Goal: Find specific page/section

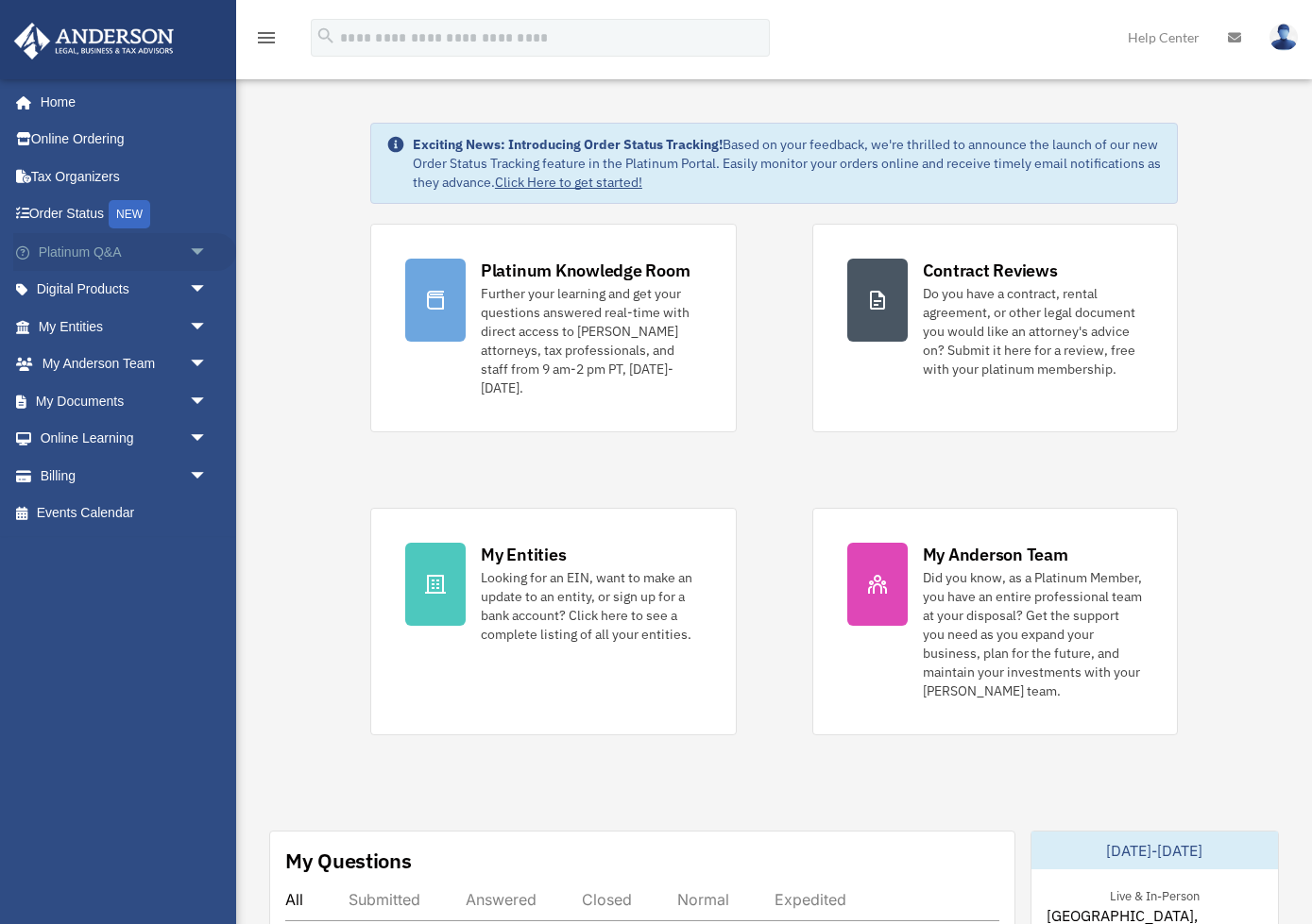
click at [195, 244] on span "arrow_drop_down" at bounding box center [208, 252] width 38 height 39
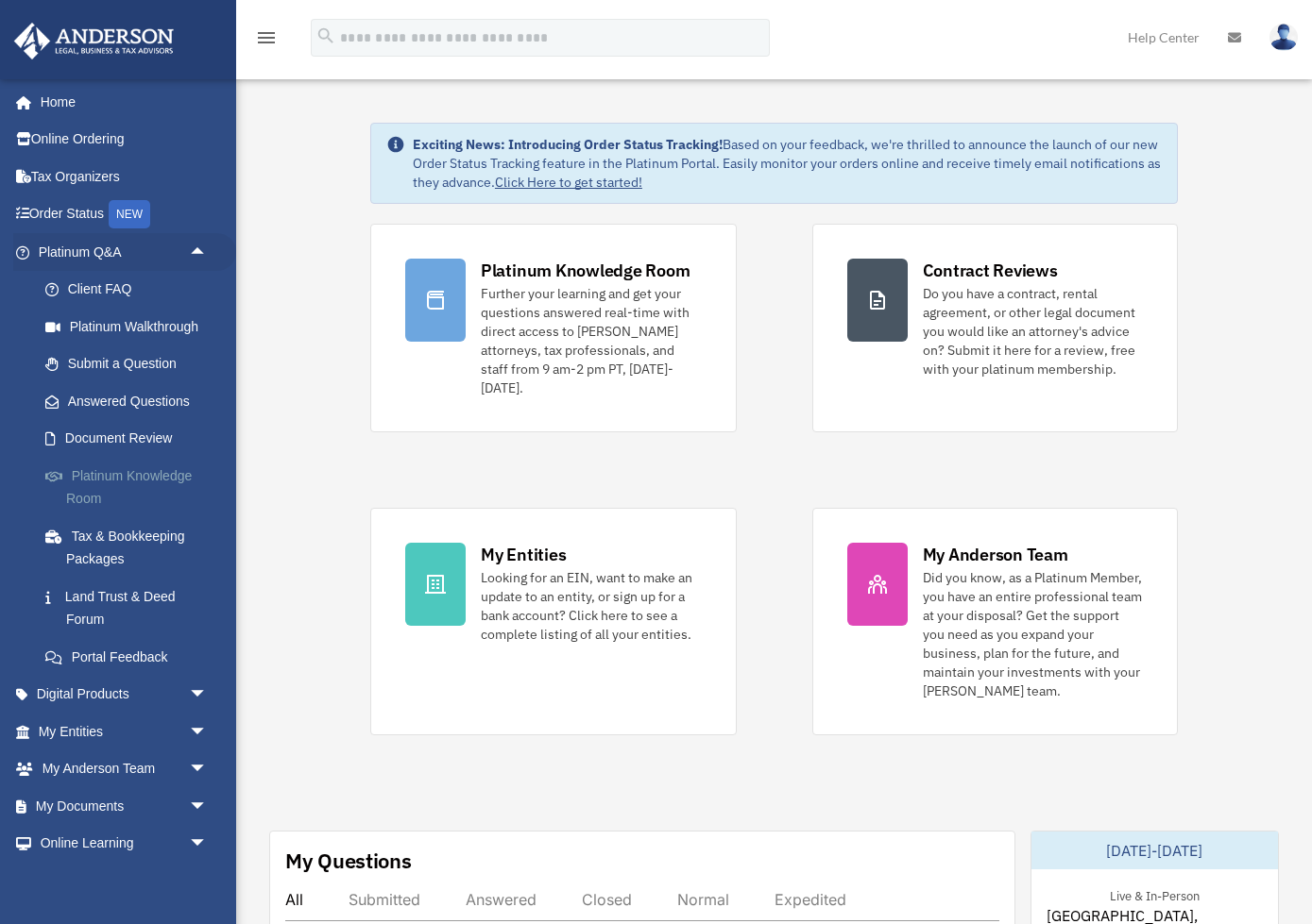
click at [146, 471] on link "Platinum Knowledge Room" at bounding box center [131, 488] width 210 height 61
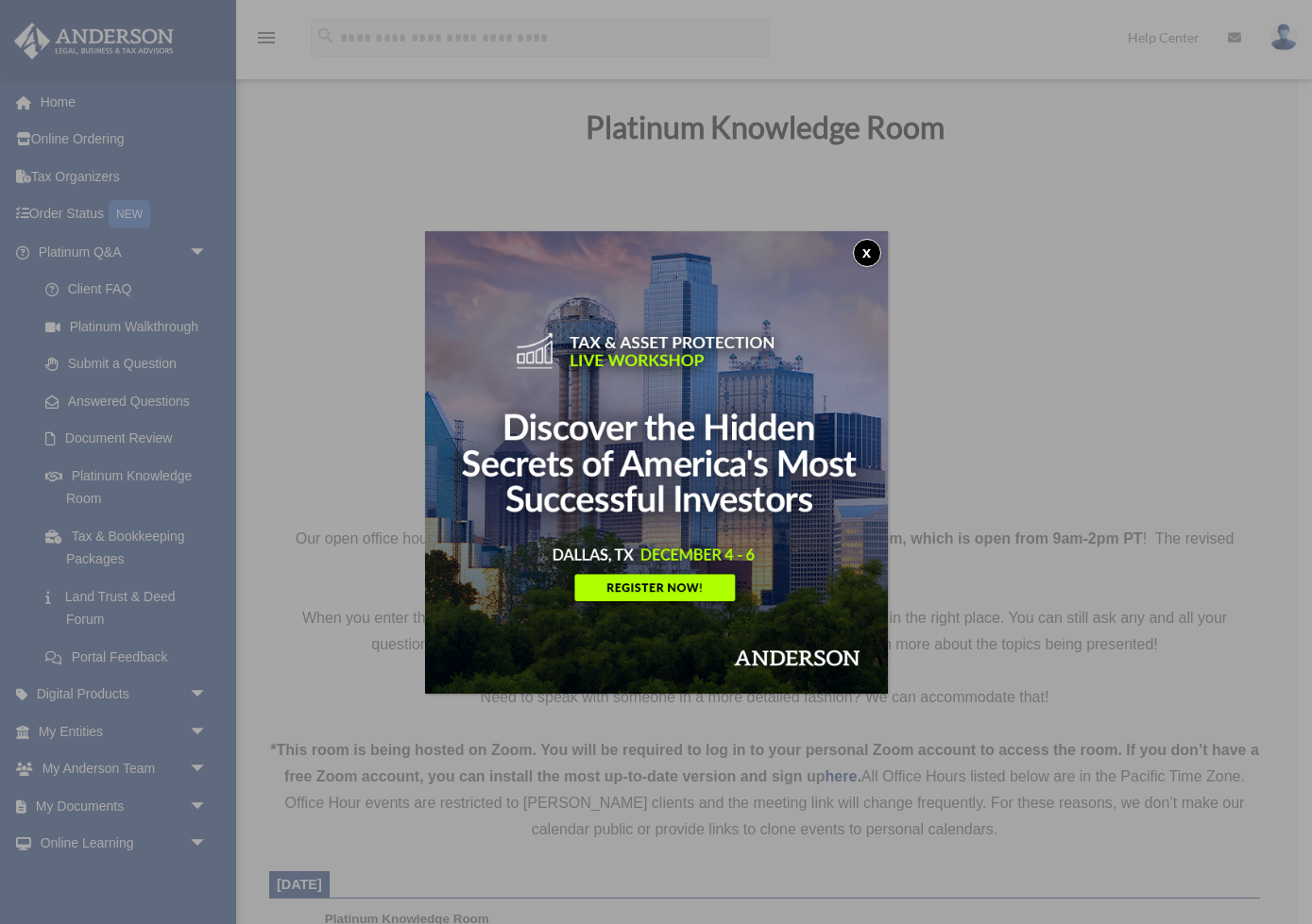
click at [865, 250] on button "x" at bounding box center [867, 253] width 28 height 28
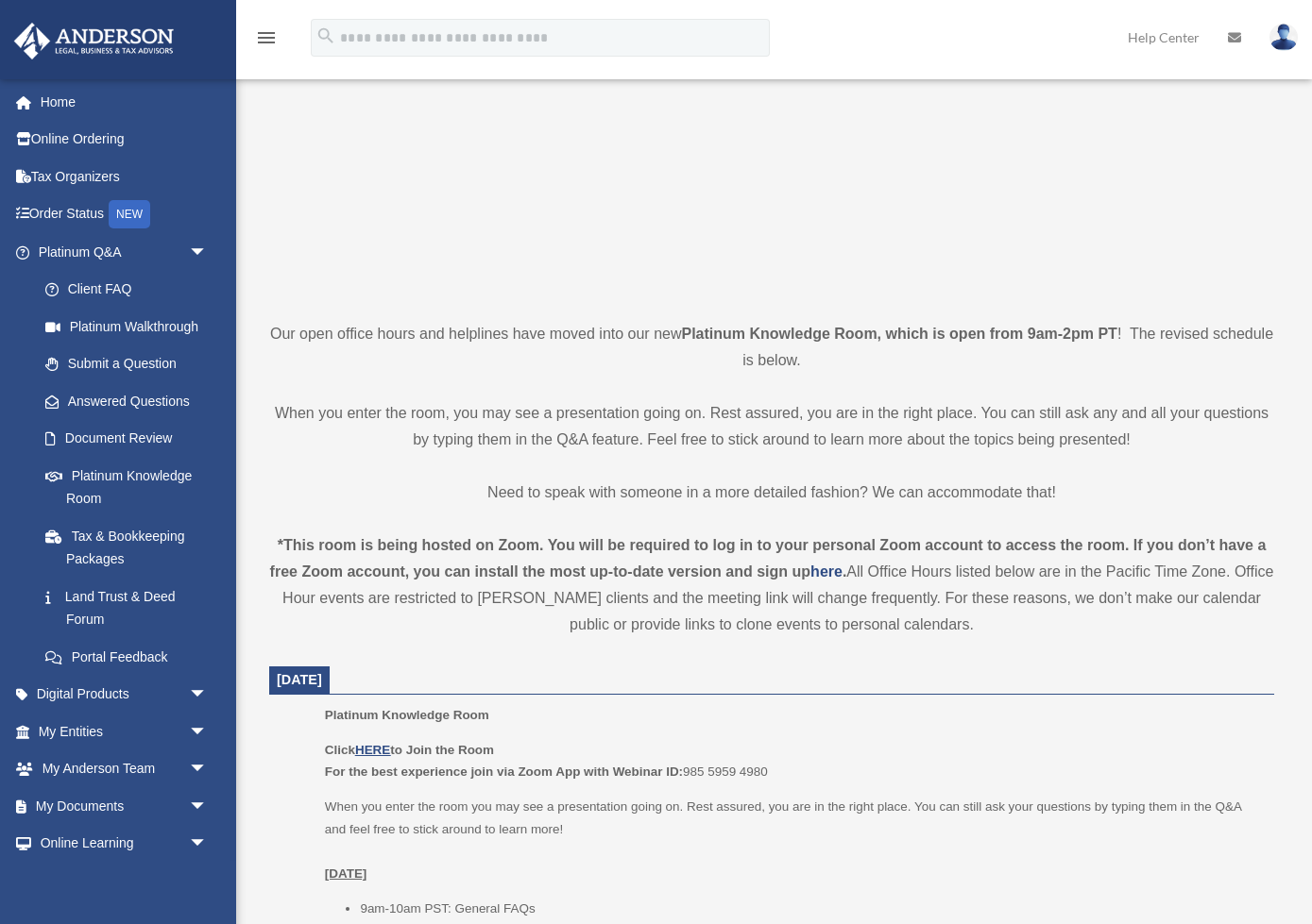
scroll to position [272, 0]
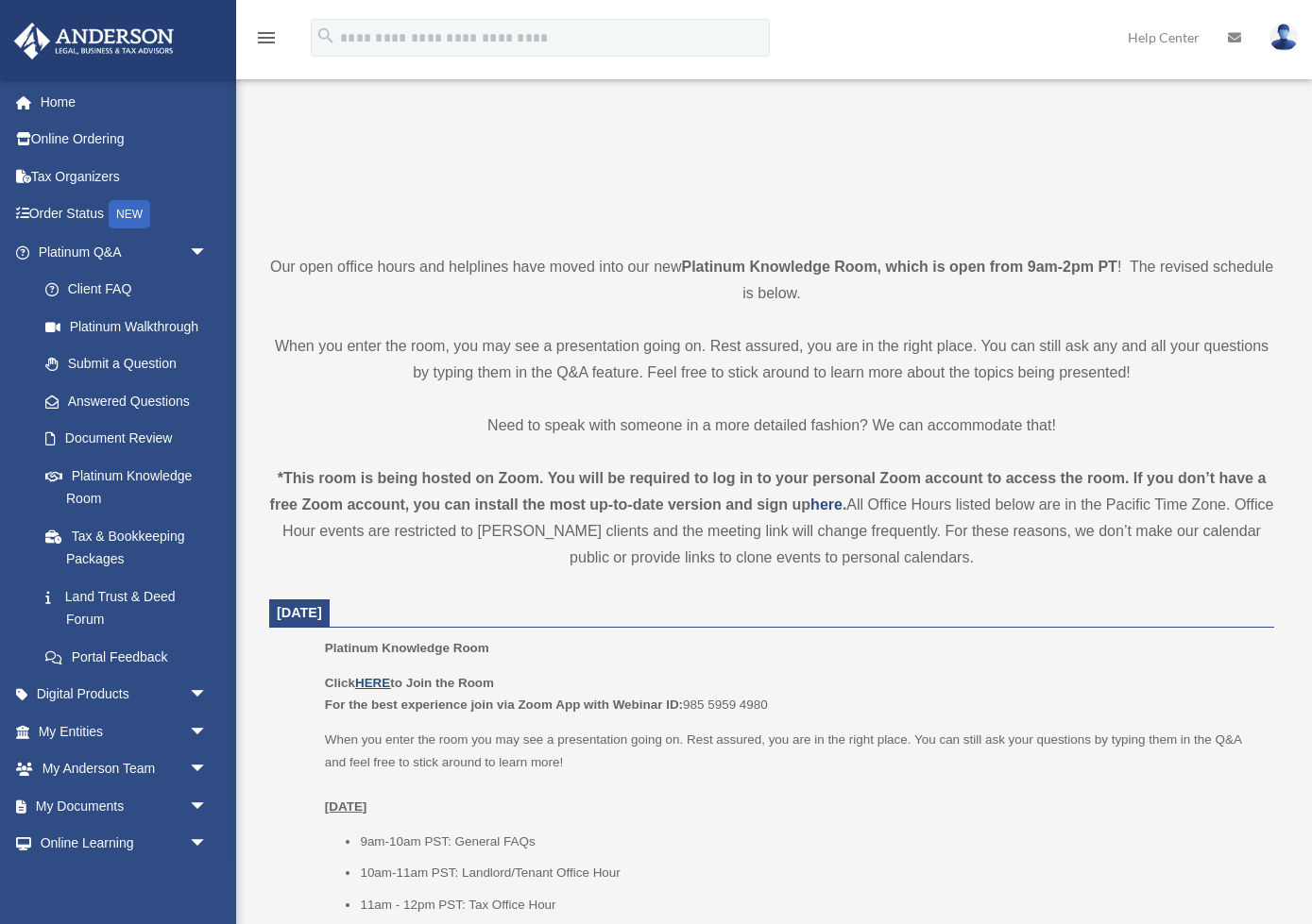
click at [379, 681] on u "HERE" at bounding box center [372, 683] width 35 height 14
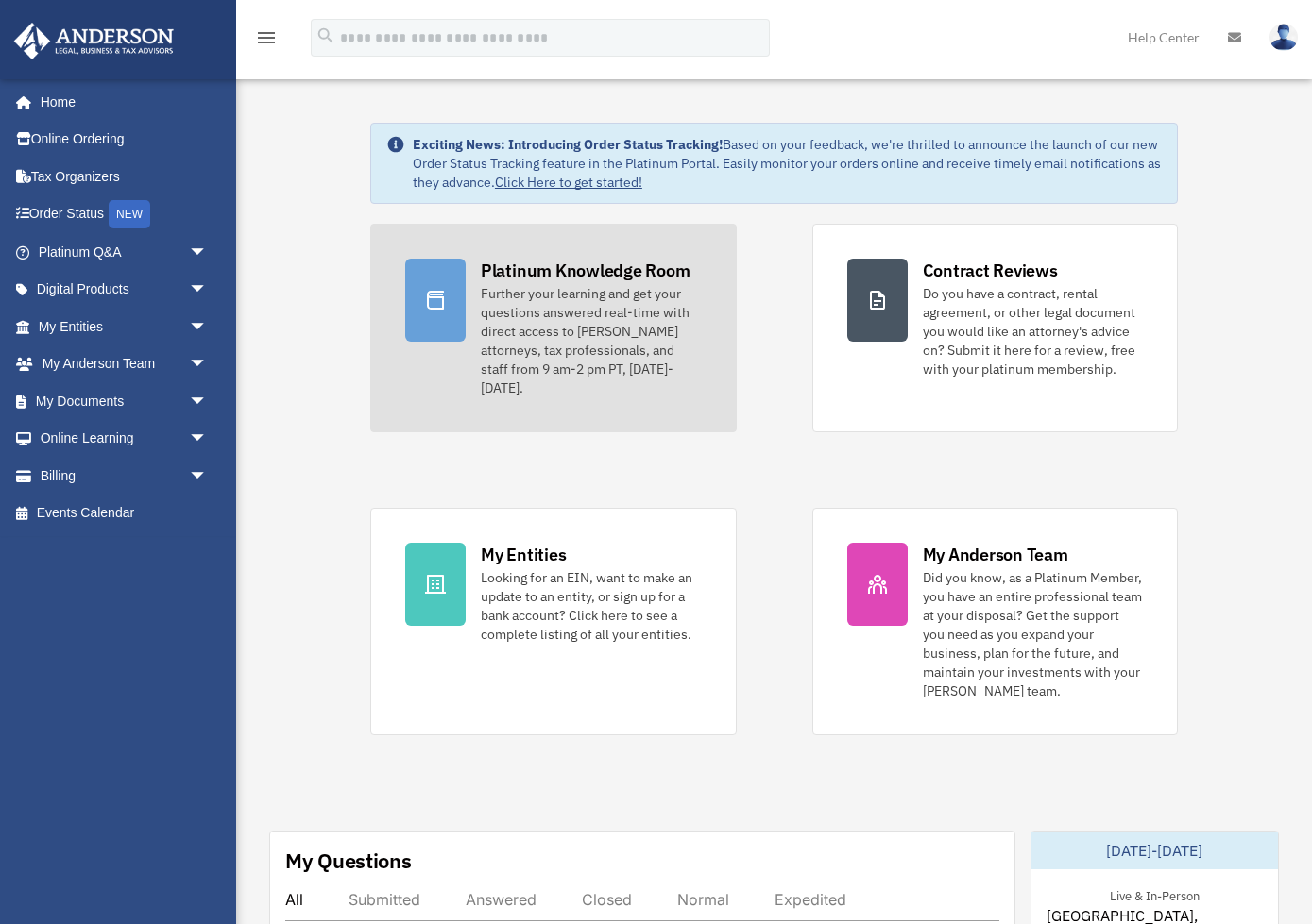
click at [566, 270] on div "Platinum Knowledge Room" at bounding box center [585, 270] width 210 height 24
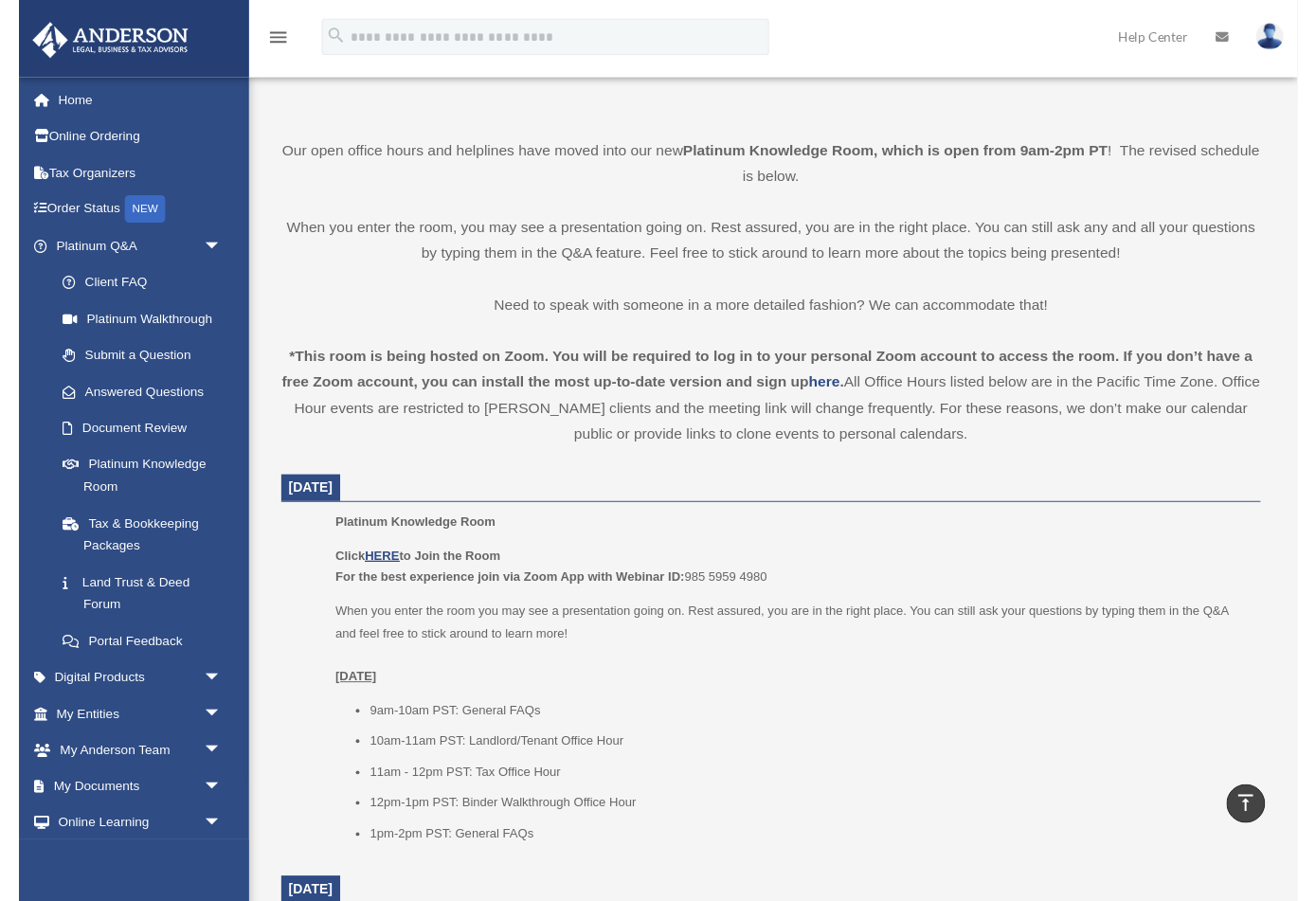
scroll to position [387, 0]
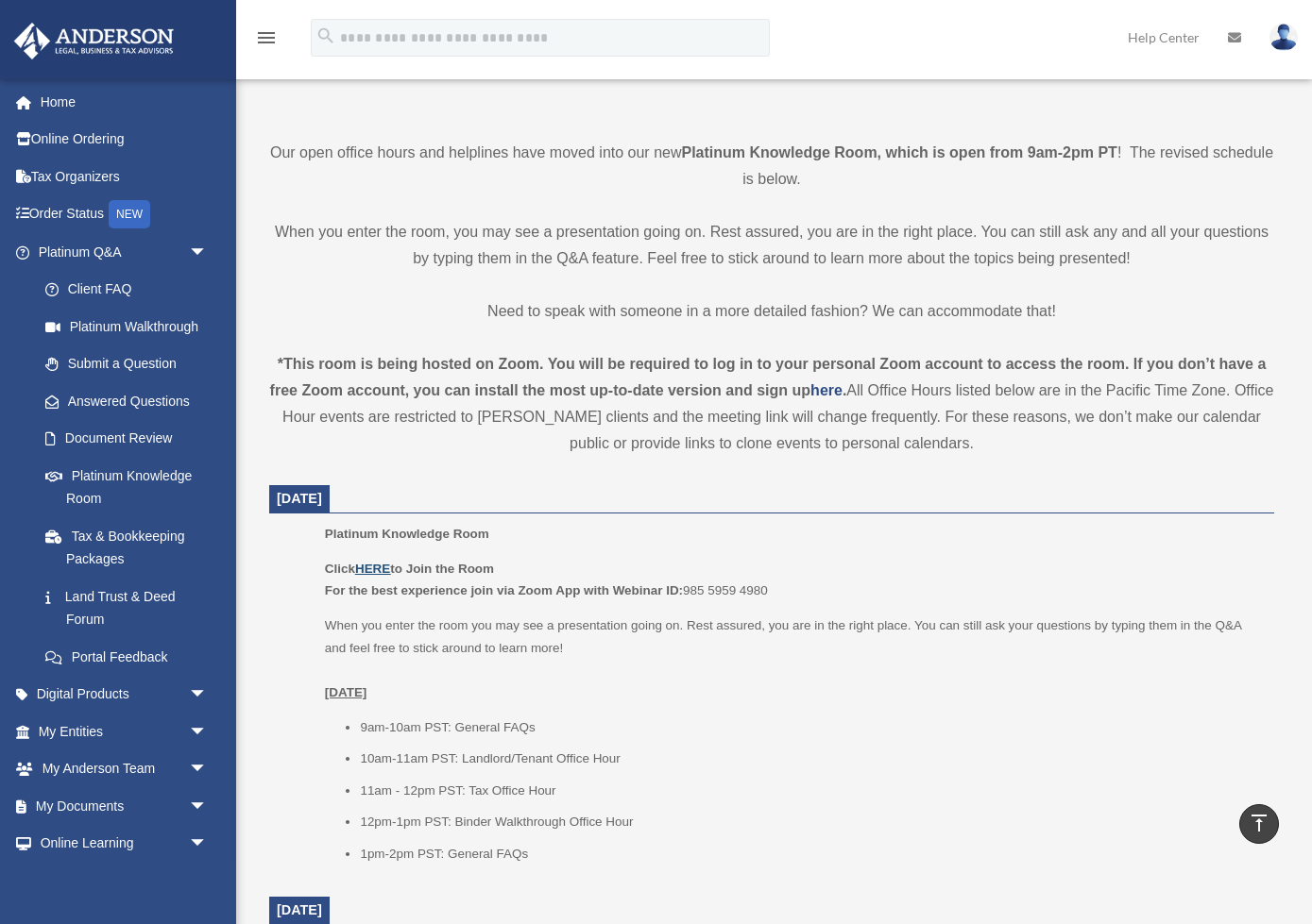
click at [368, 564] on u "HERE" at bounding box center [372, 568] width 35 height 14
